Goal: Task Accomplishment & Management: Manage account settings

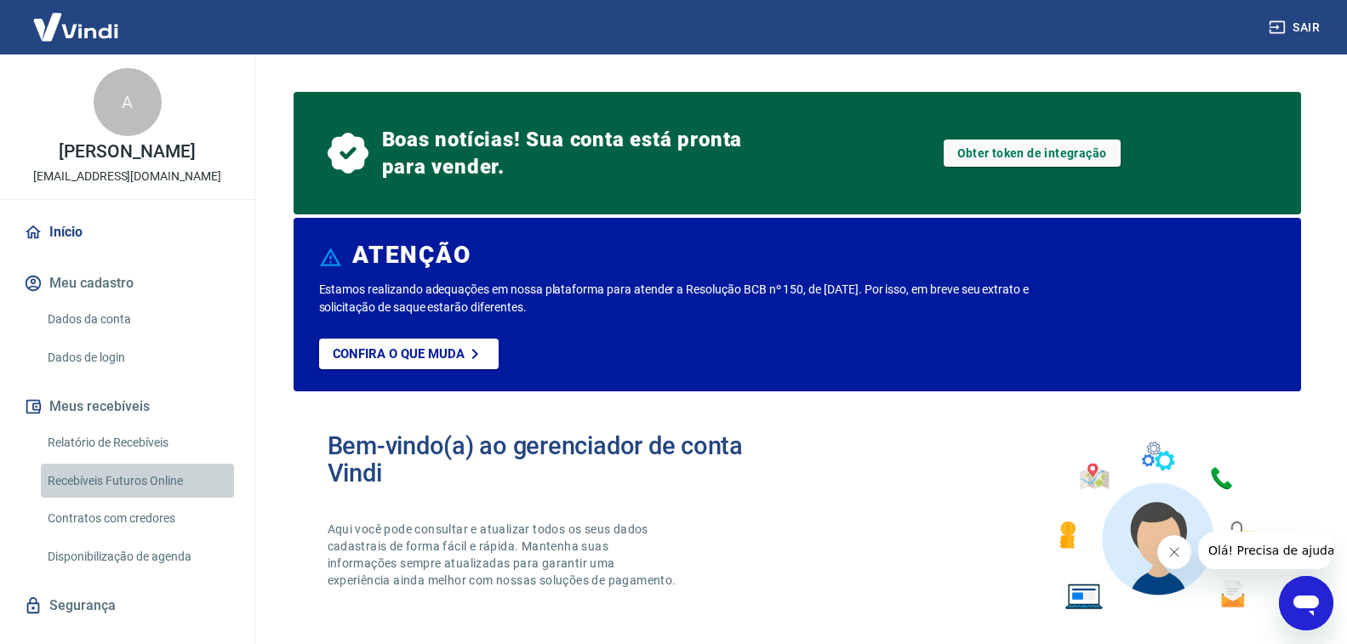
click at [154, 476] on link "Recebíveis Futuros Online" at bounding box center [137, 481] width 193 height 35
click at [106, 438] on link "Relatório de Recebíveis" at bounding box center [137, 443] width 193 height 35
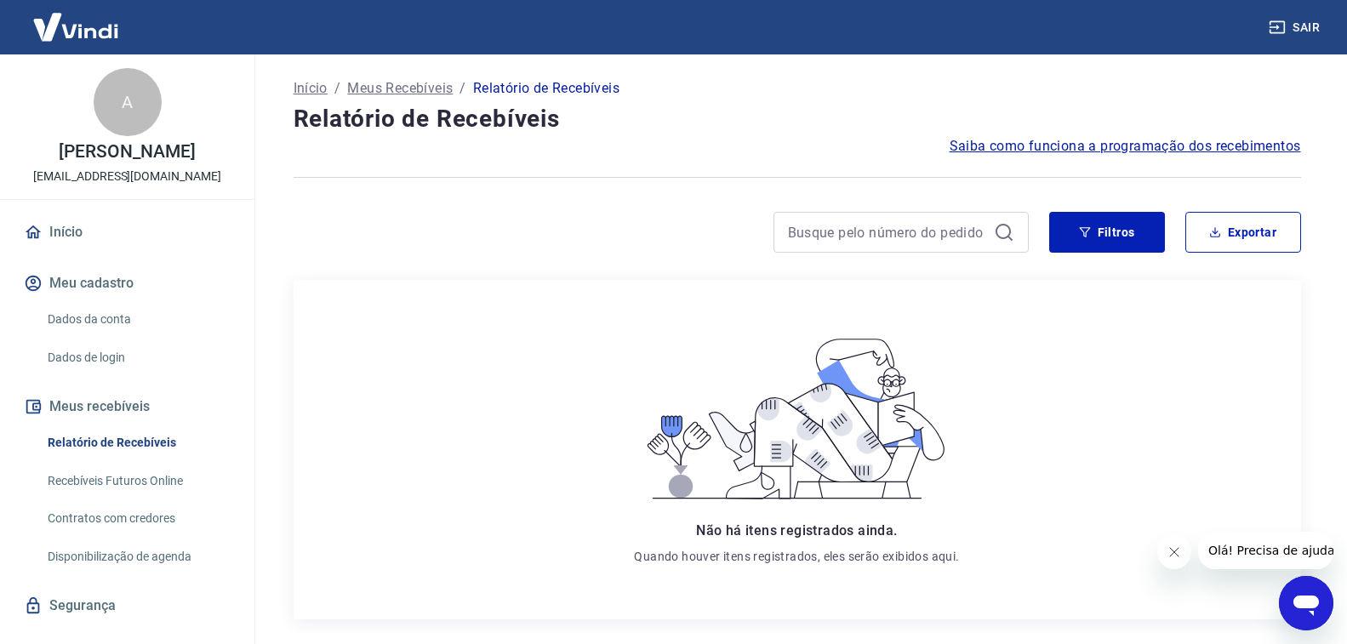
click at [70, 29] on img at bounding box center [75, 27] width 111 height 52
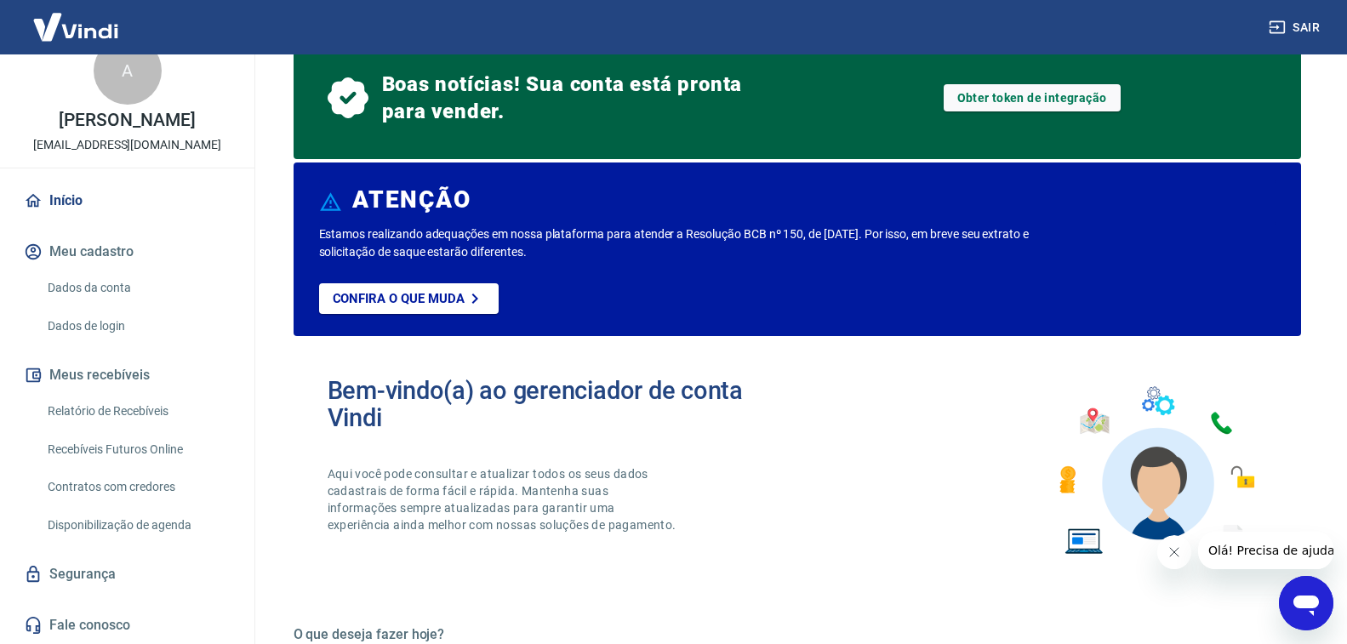
scroll to position [85, 0]
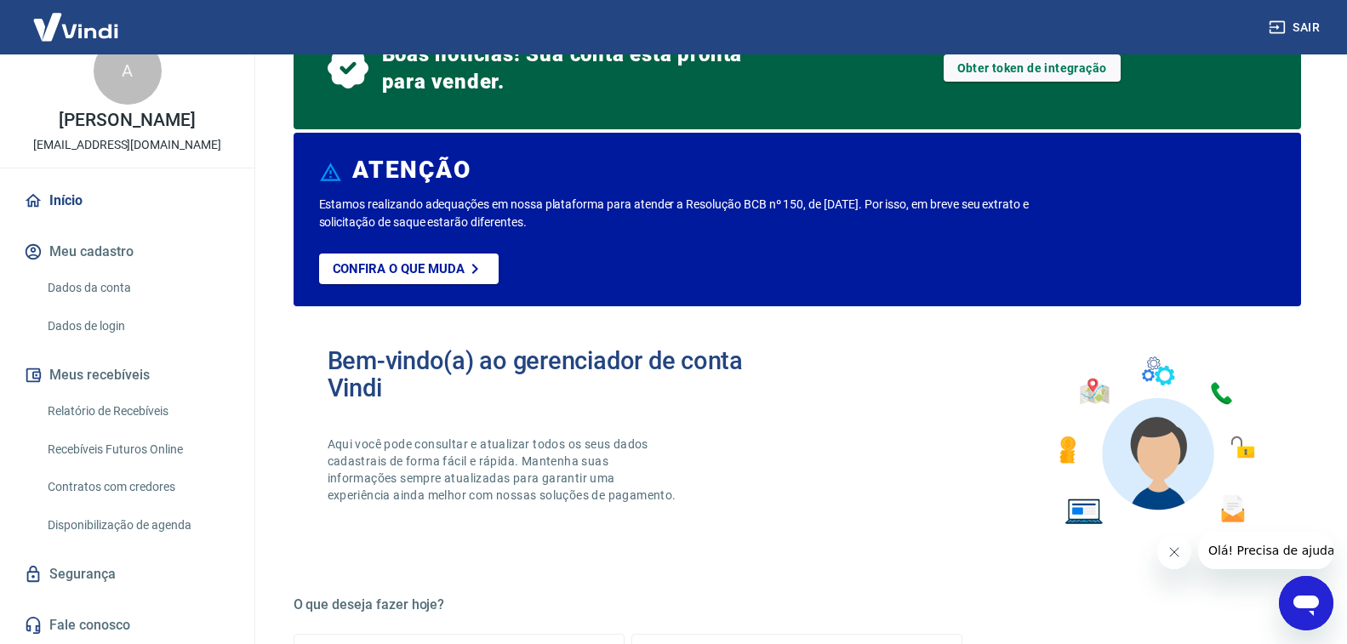
click at [75, 403] on link "Relatório de Recebíveis" at bounding box center [137, 411] width 193 height 35
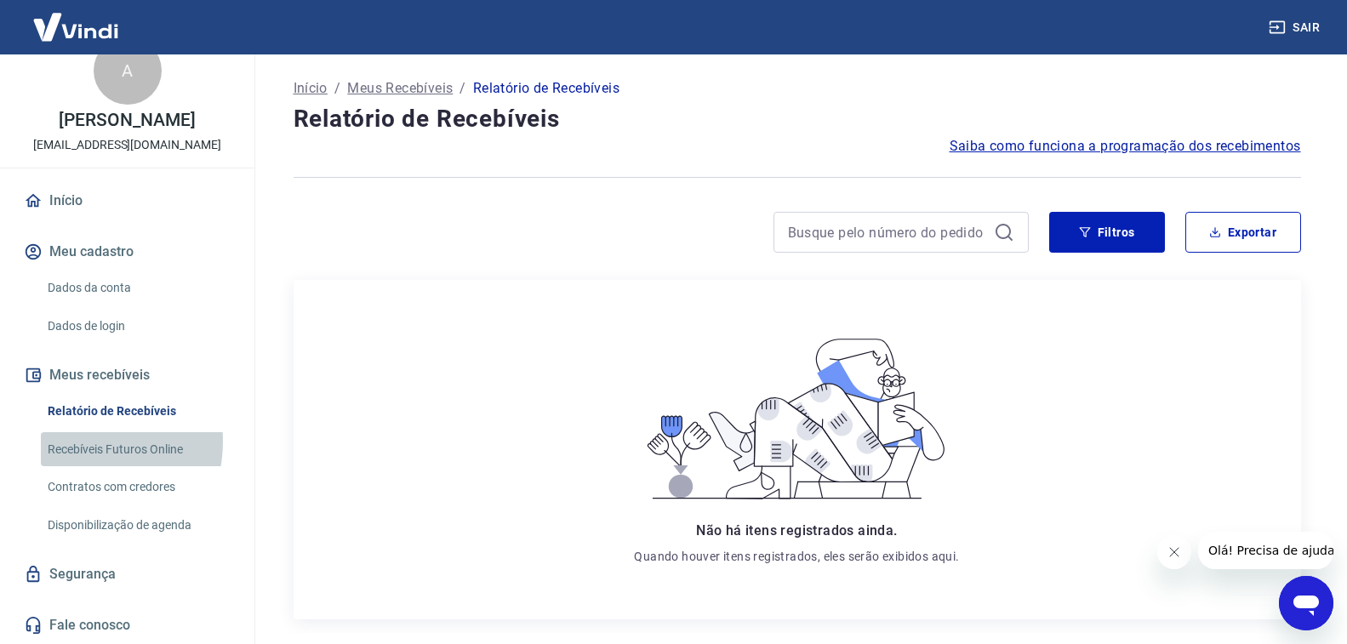
click at [72, 441] on link "Recebíveis Futuros Online" at bounding box center [137, 449] width 193 height 35
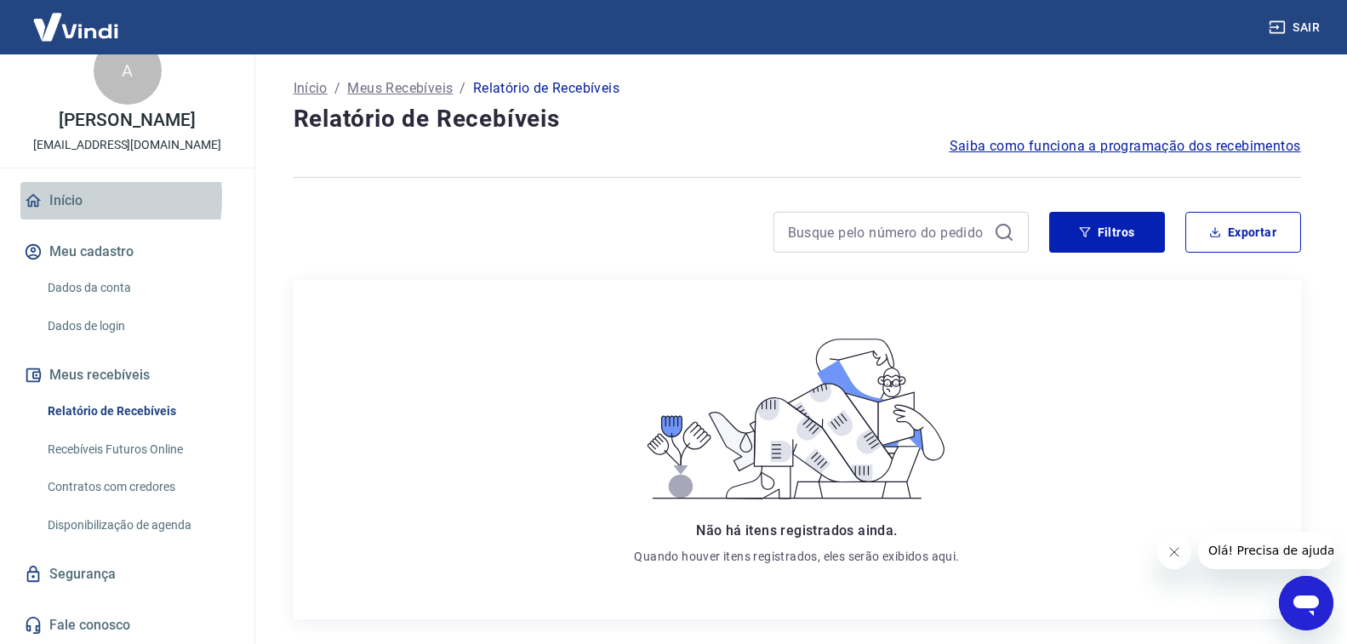
click at [49, 197] on link "Início" at bounding box center [127, 200] width 214 height 37
